Goal: Information Seeking & Learning: Check status

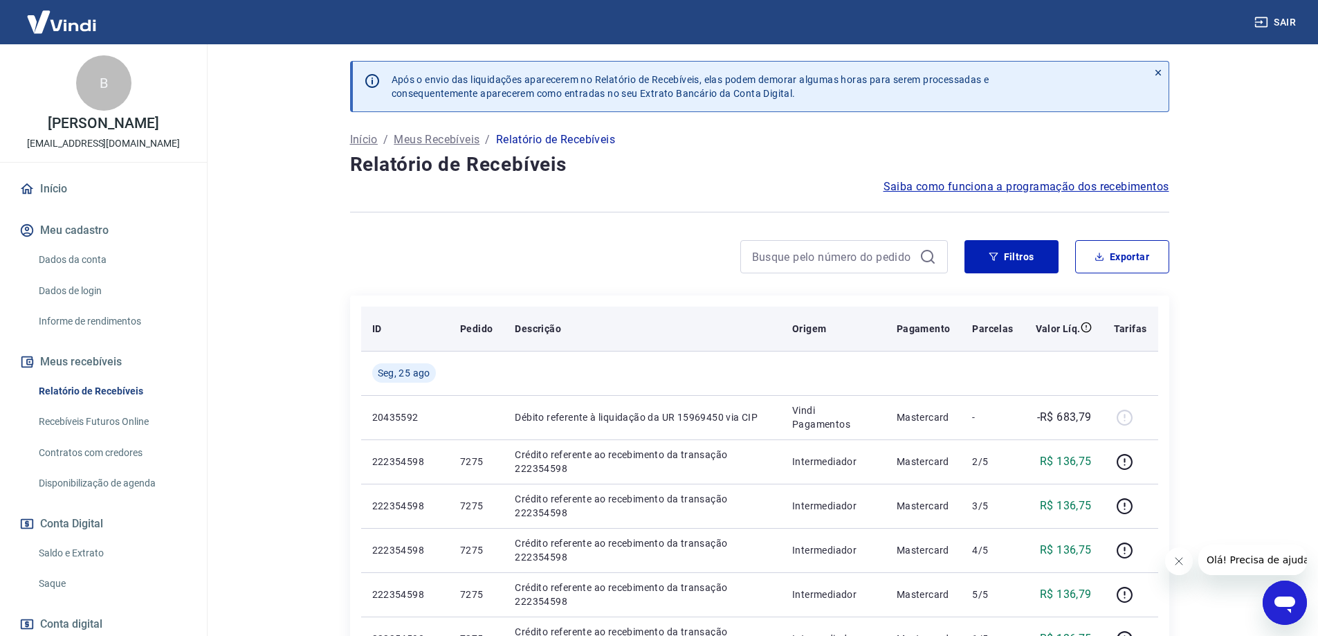
scroll to position [69, 0]
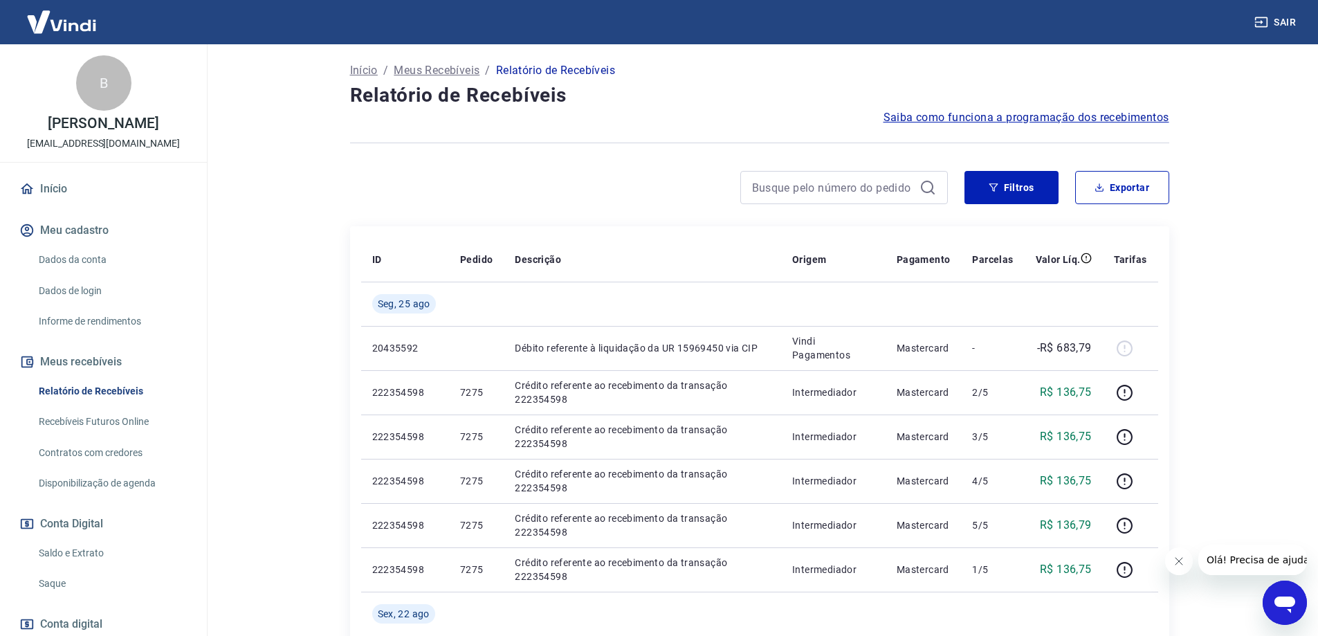
click at [95, 543] on link "Saldo e Extrato" at bounding box center [111, 553] width 157 height 28
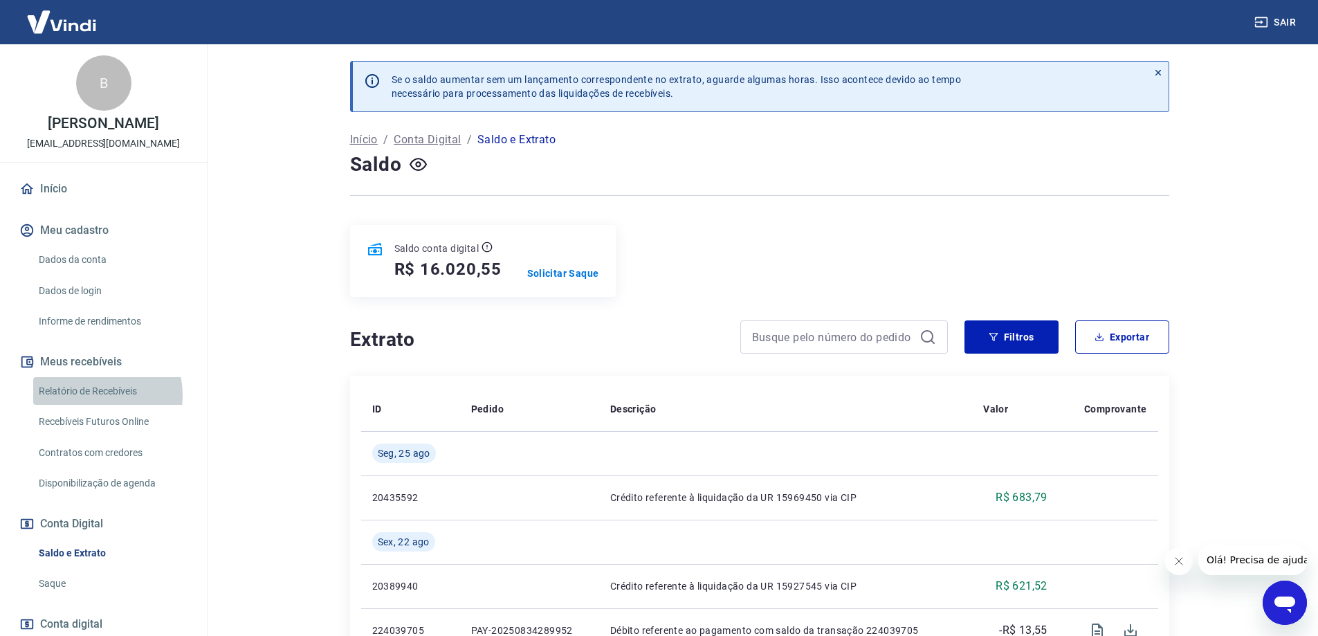
click at [92, 394] on link "Relatório de Recebíveis" at bounding box center [111, 391] width 157 height 28
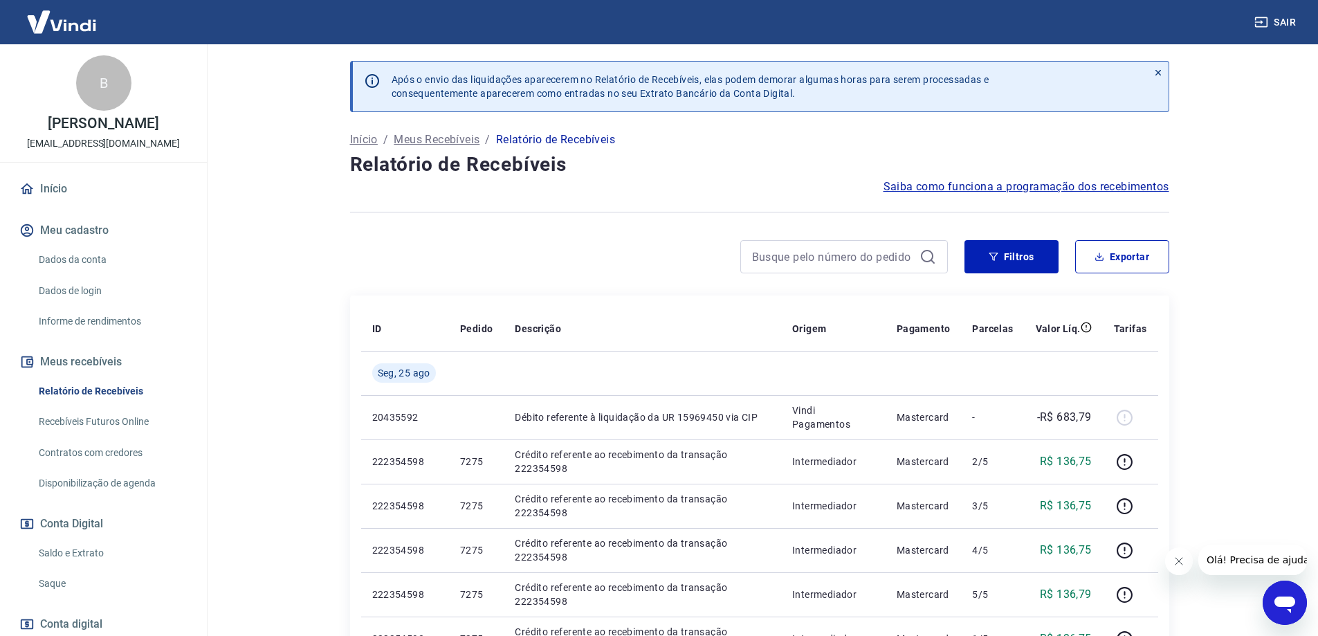
click at [95, 554] on link "Saldo e Extrato" at bounding box center [111, 553] width 157 height 28
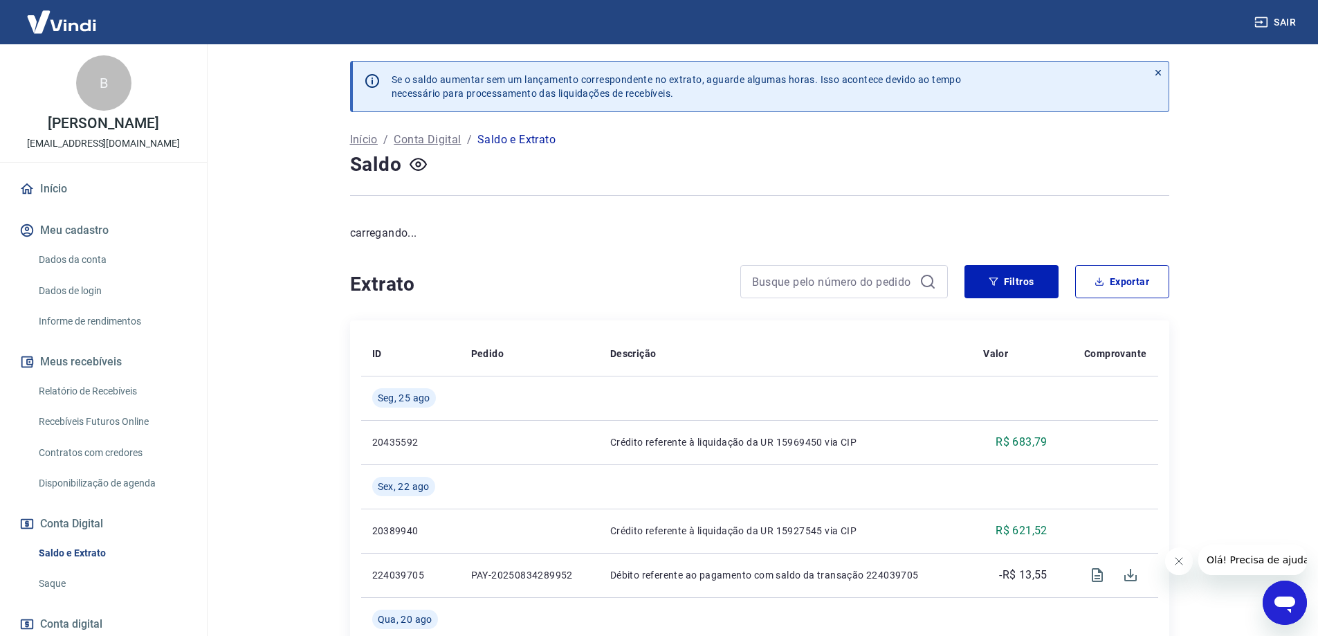
click at [104, 390] on link "Relatório de Recebíveis" at bounding box center [111, 391] width 157 height 28
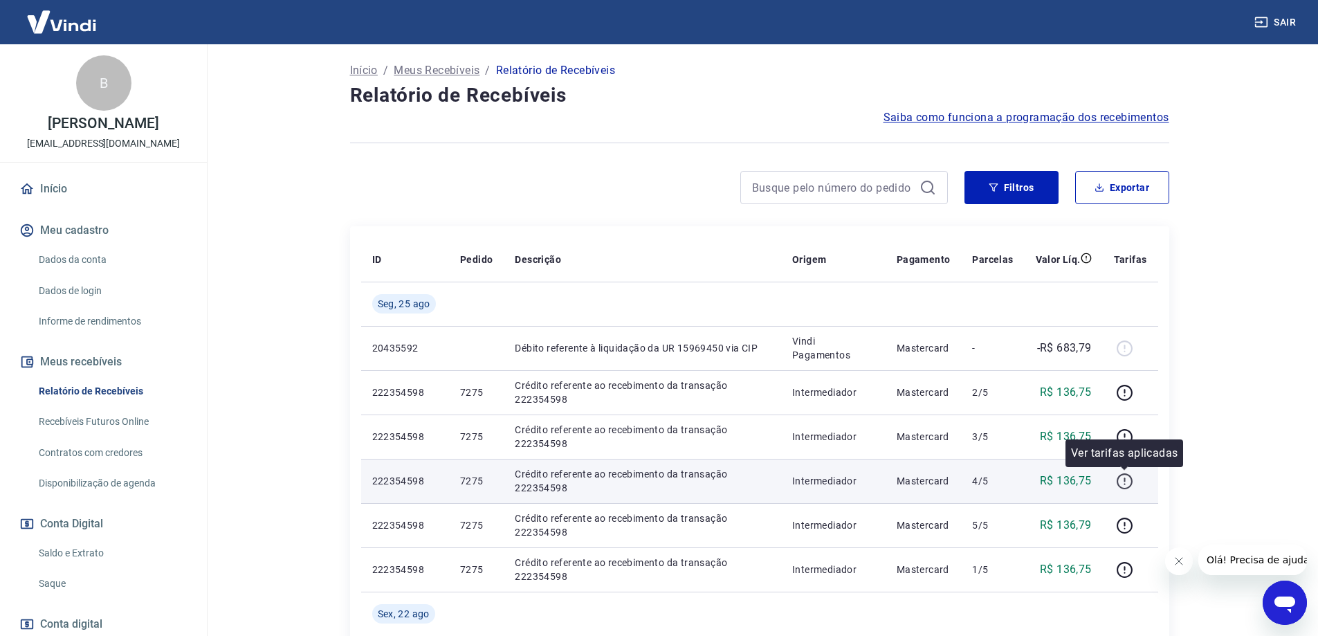
scroll to position [138, 0]
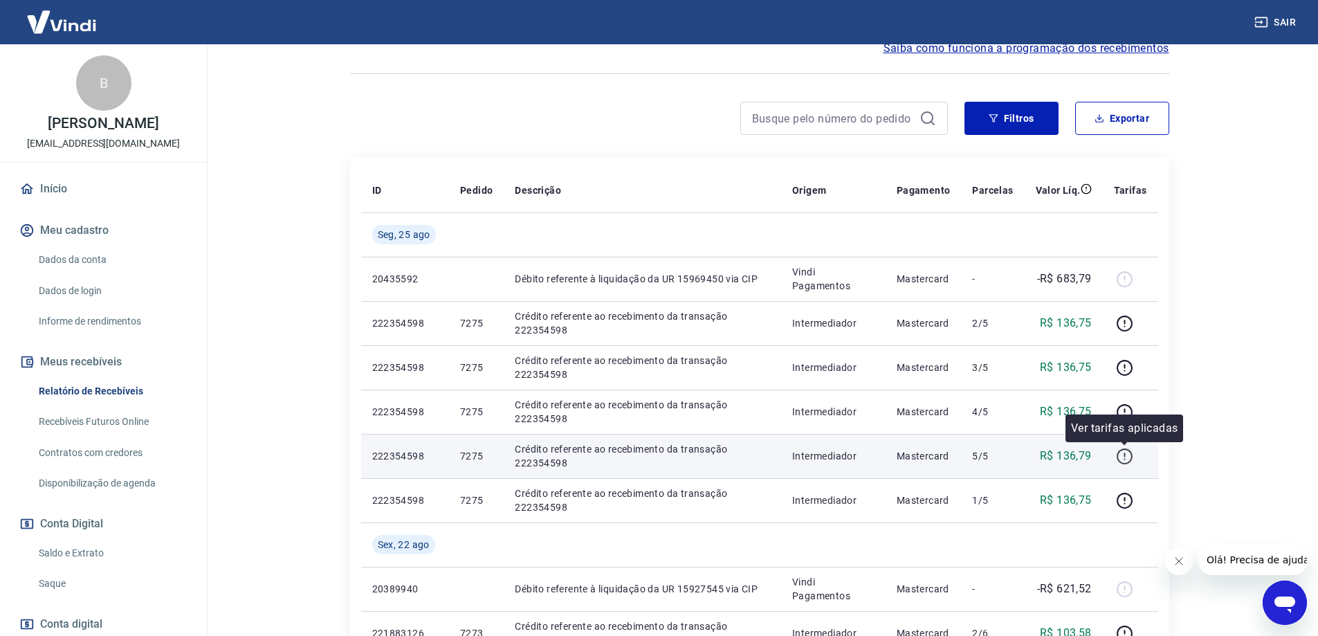
click at [1127, 461] on icon "button" at bounding box center [1124, 456] width 17 height 17
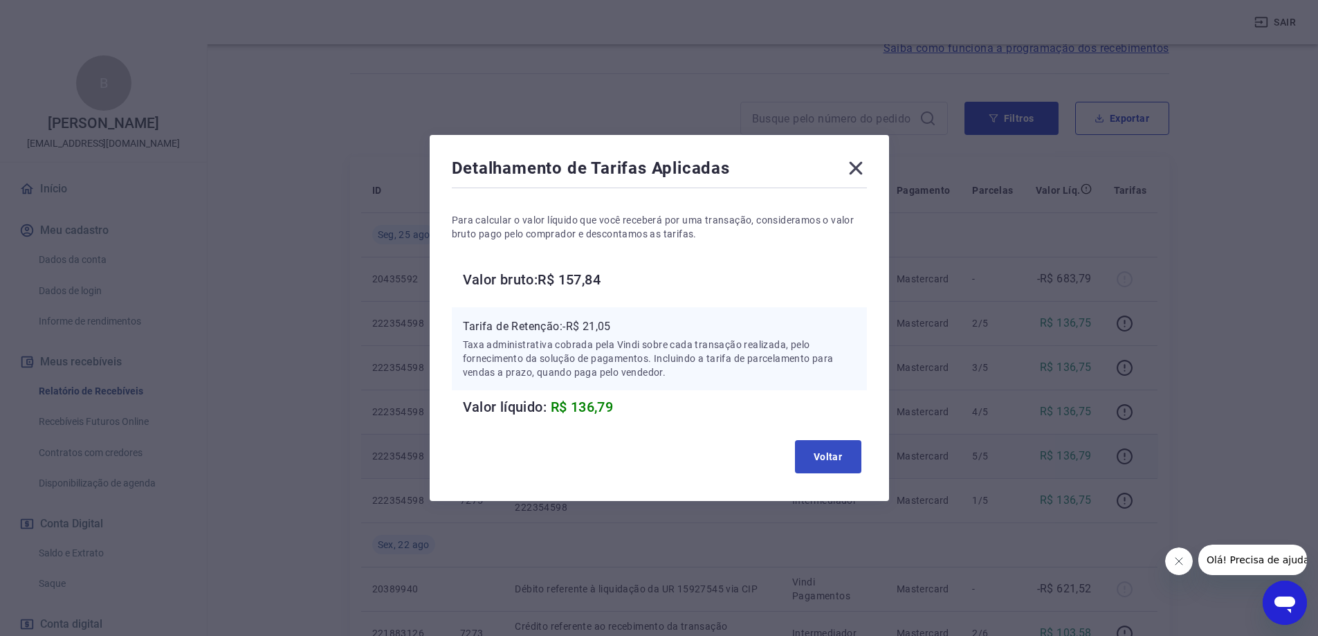
click at [881, 460] on div "Detalhamento de Tarifas Aplicadas Para calcular o valor líquido que você recebe…" at bounding box center [660, 318] width 460 height 366
click at [852, 457] on button "Voltar" at bounding box center [828, 456] width 66 height 33
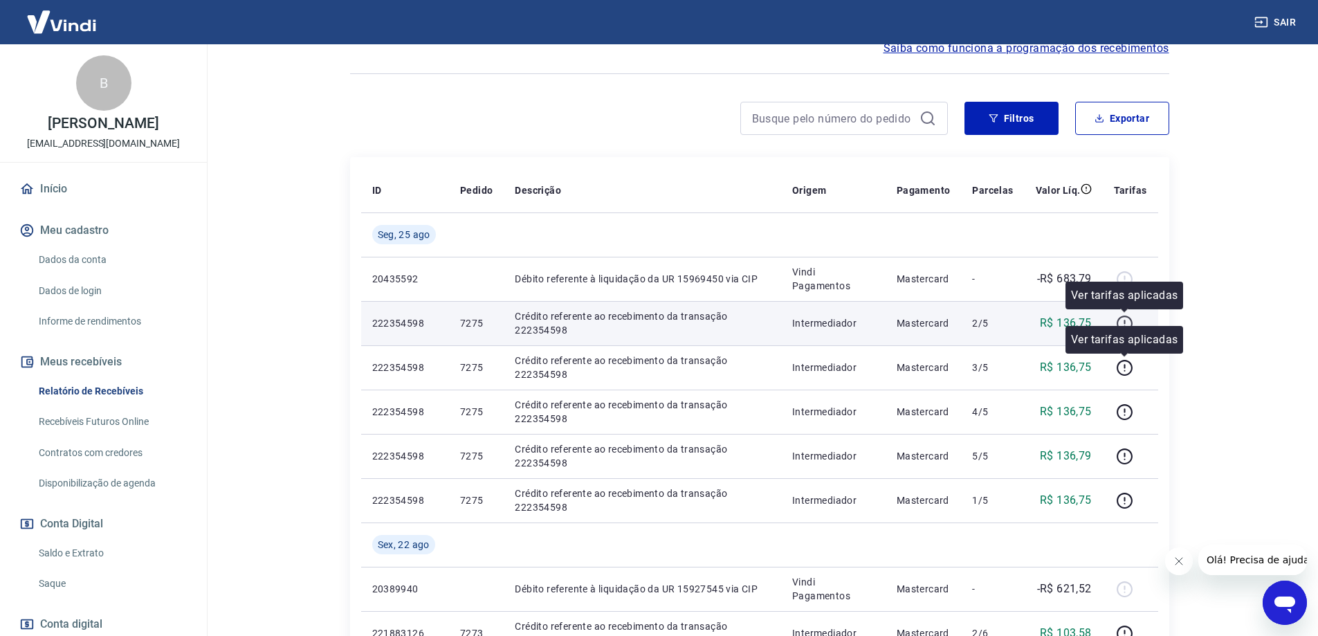
click at [1126, 325] on icon "button" at bounding box center [1124, 323] width 17 height 17
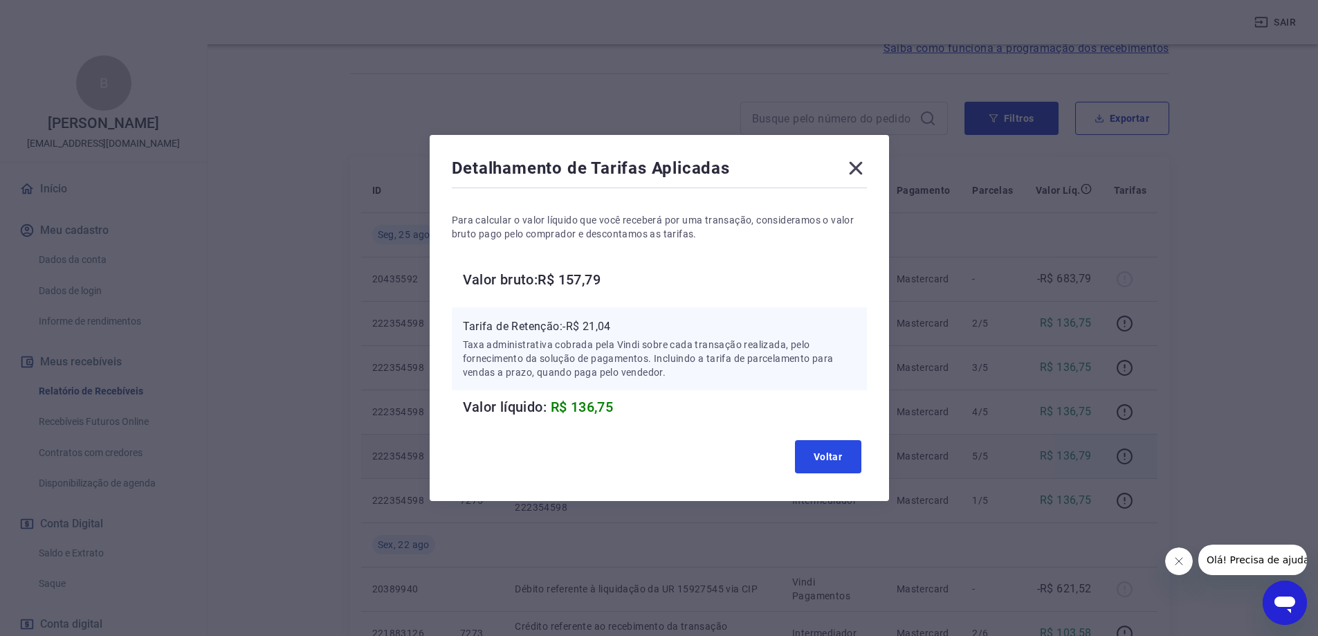
click at [832, 453] on button "Voltar" at bounding box center [828, 456] width 66 height 33
